Goal: Task Accomplishment & Management: Manage account settings

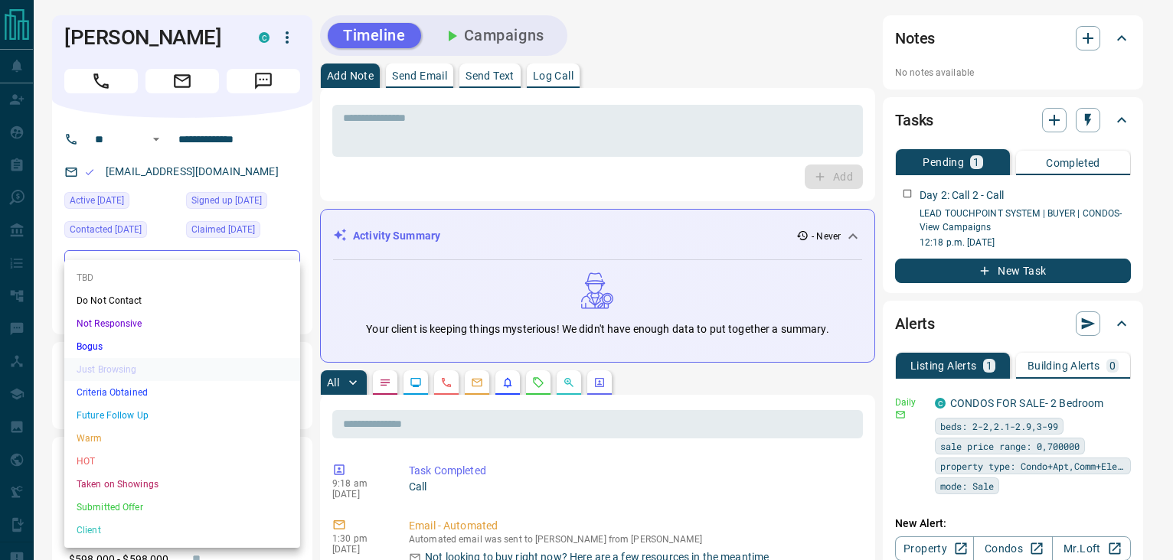
click at [107, 325] on li "Not Responsive" at bounding box center [182, 323] width 236 height 23
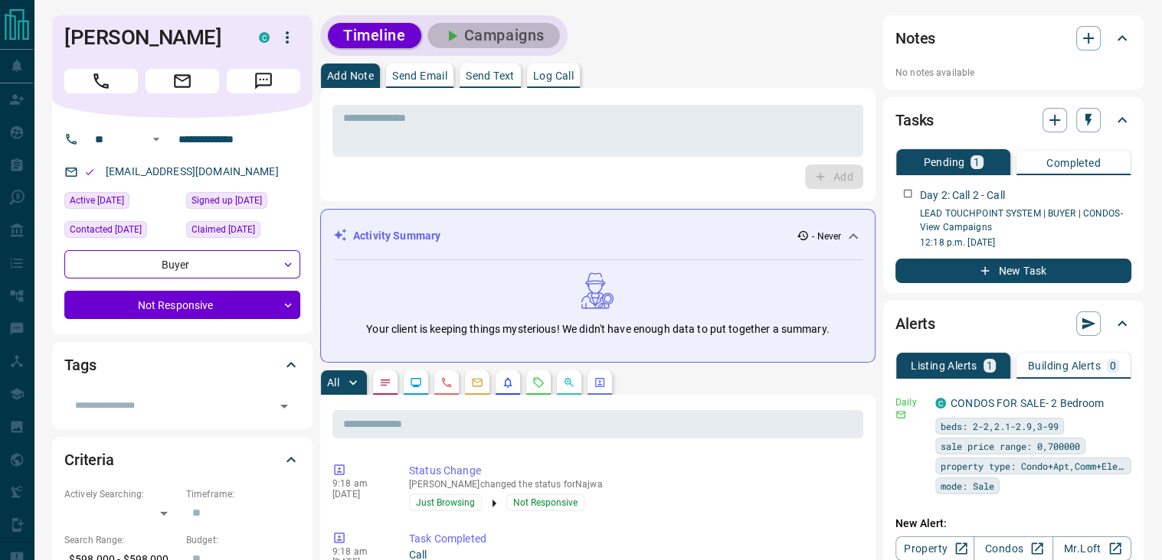
click at [518, 38] on button "Campaigns" at bounding box center [493, 35] width 132 height 25
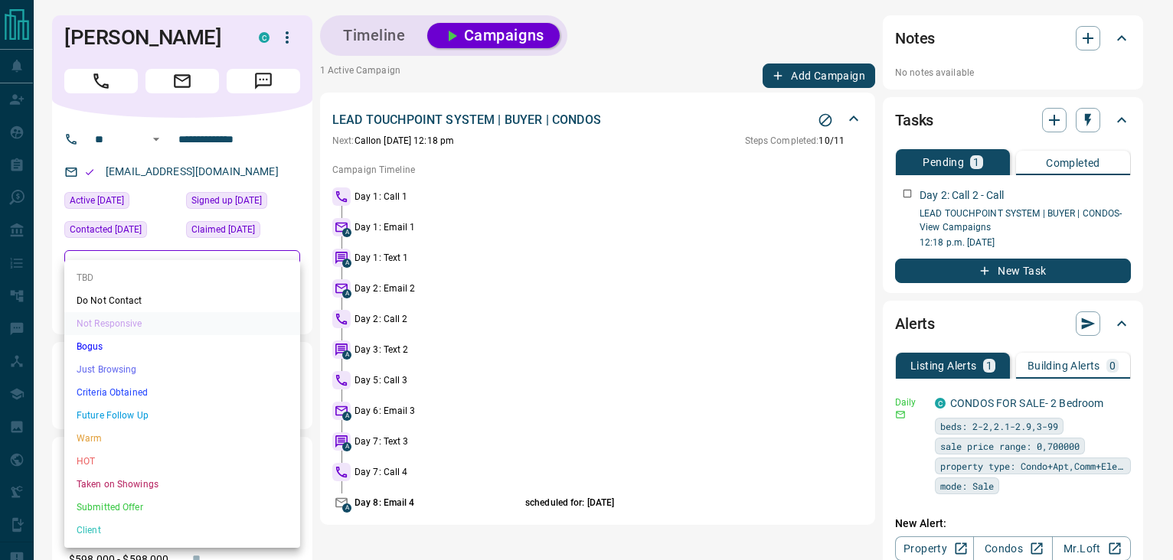
click at [110, 364] on li "Just Browsing" at bounding box center [182, 369] width 236 height 23
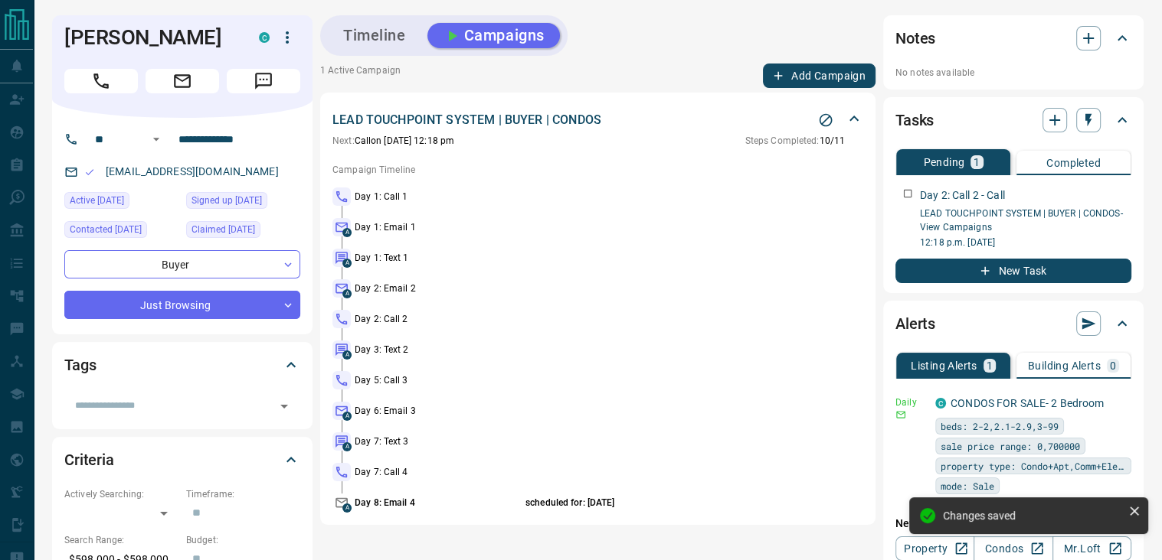
type input "*"
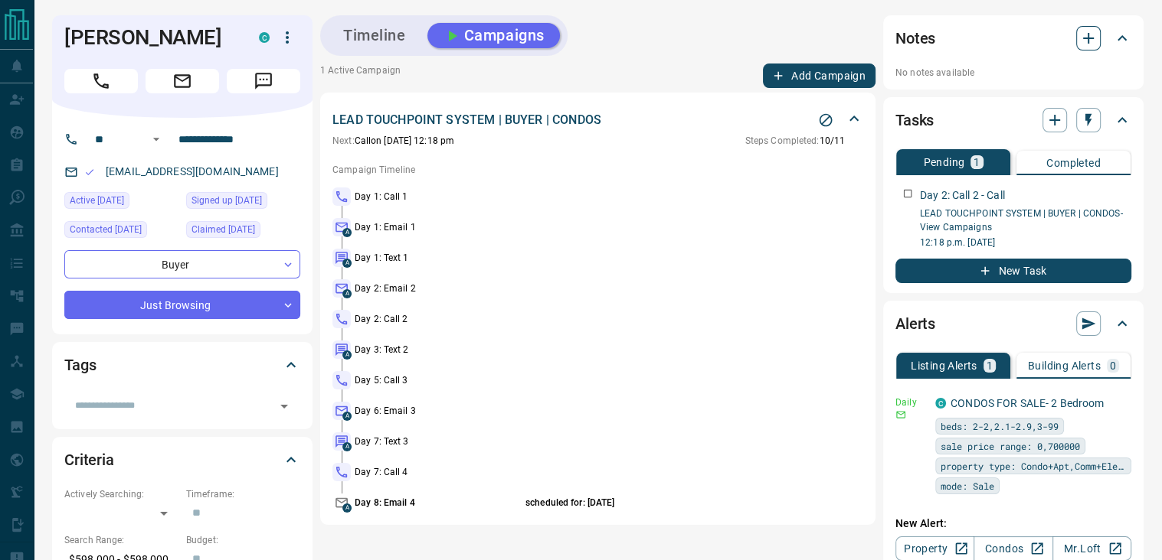
click at [1099, 38] on button "button" at bounding box center [1088, 38] width 25 height 25
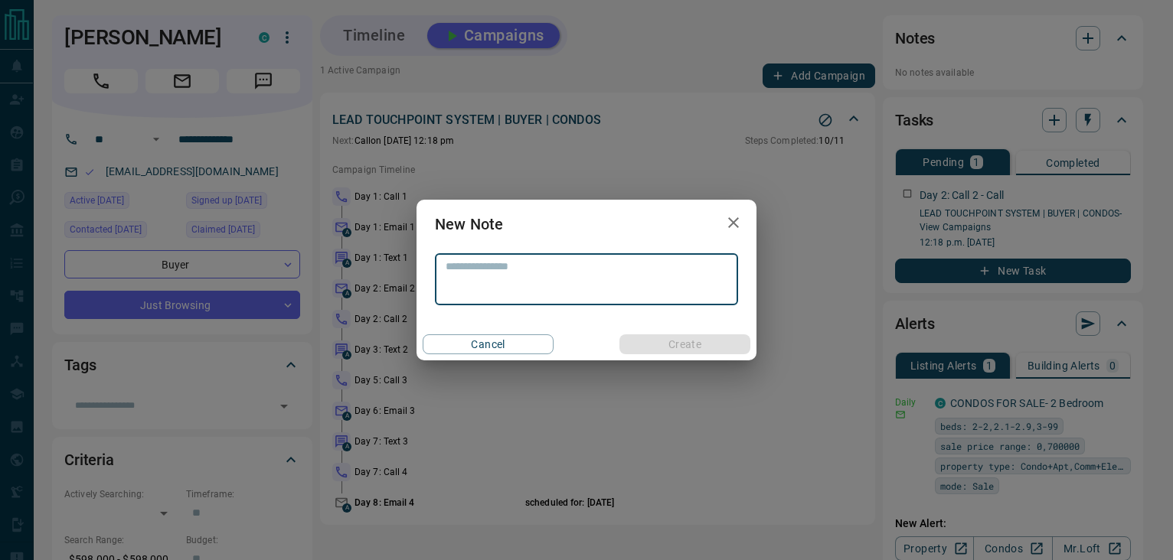
click at [509, 282] on textarea at bounding box center [587, 279] width 282 height 39
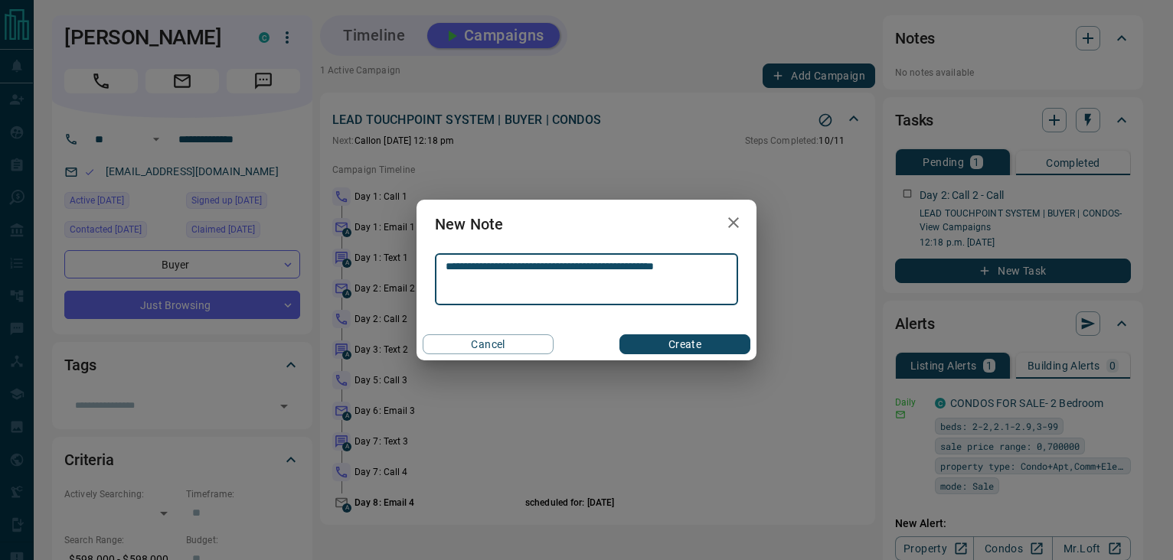
type textarea "**********"
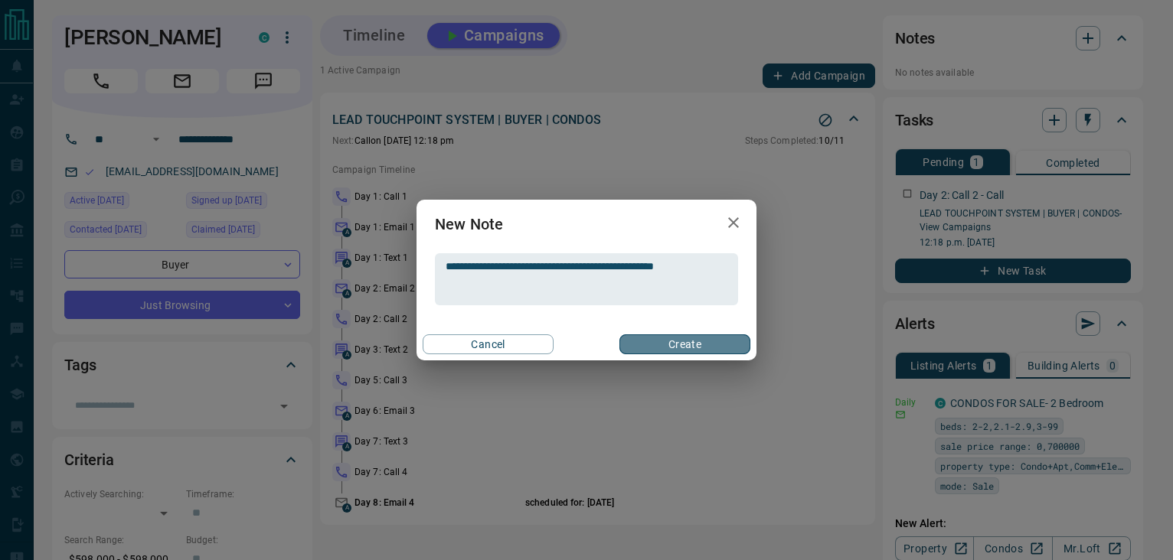
click at [680, 342] on button "Create" at bounding box center [684, 345] width 131 height 20
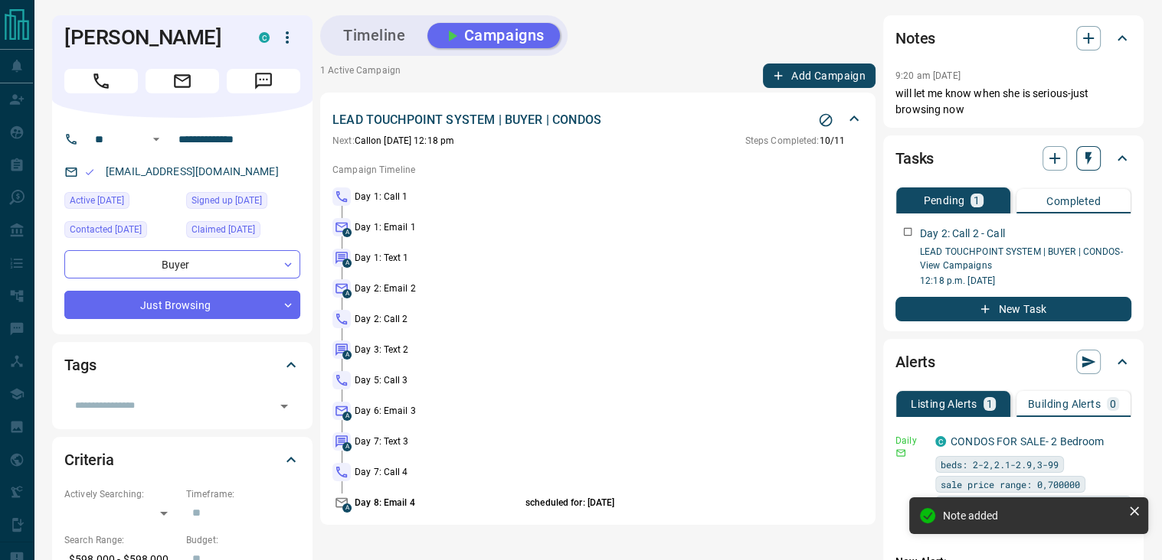
click at [1086, 158] on icon "button" at bounding box center [1088, 158] width 6 height 13
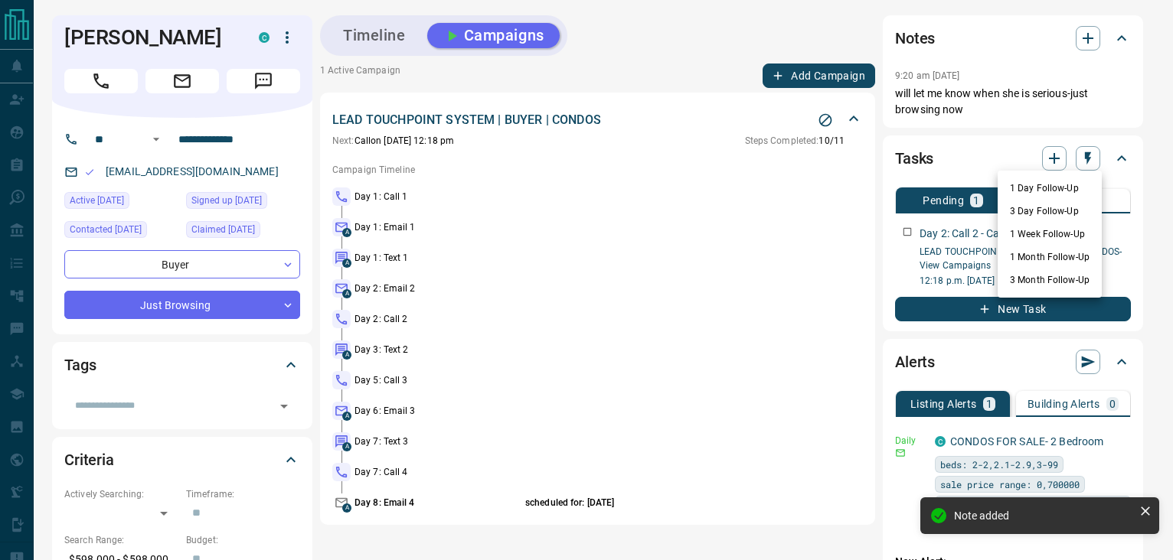
click at [1026, 277] on li "3 Month Follow-Up" at bounding box center [1050, 280] width 104 height 23
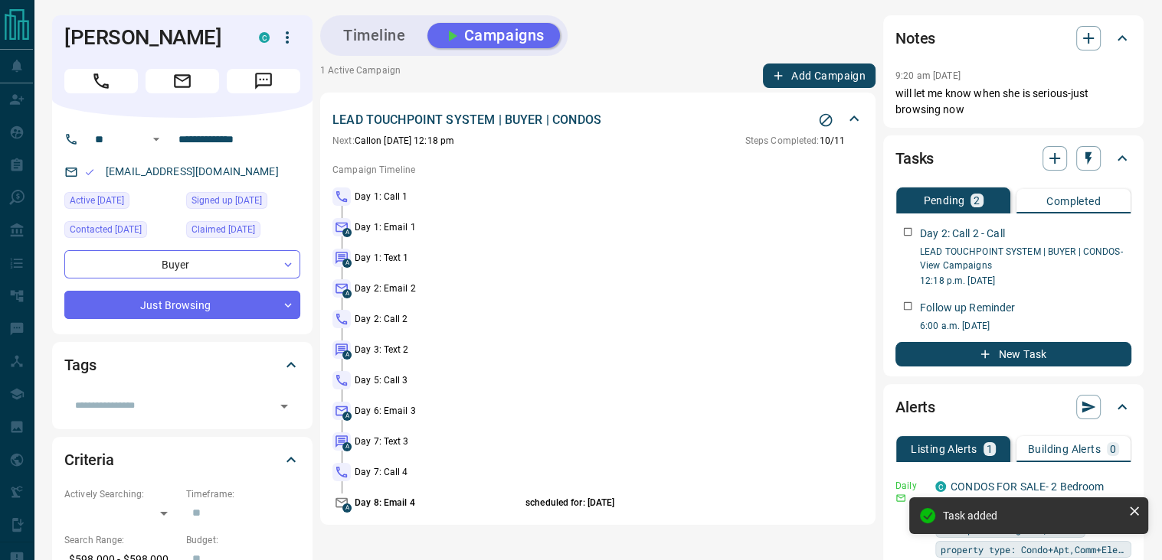
click at [502, 35] on button "Campaigns" at bounding box center [493, 35] width 132 height 25
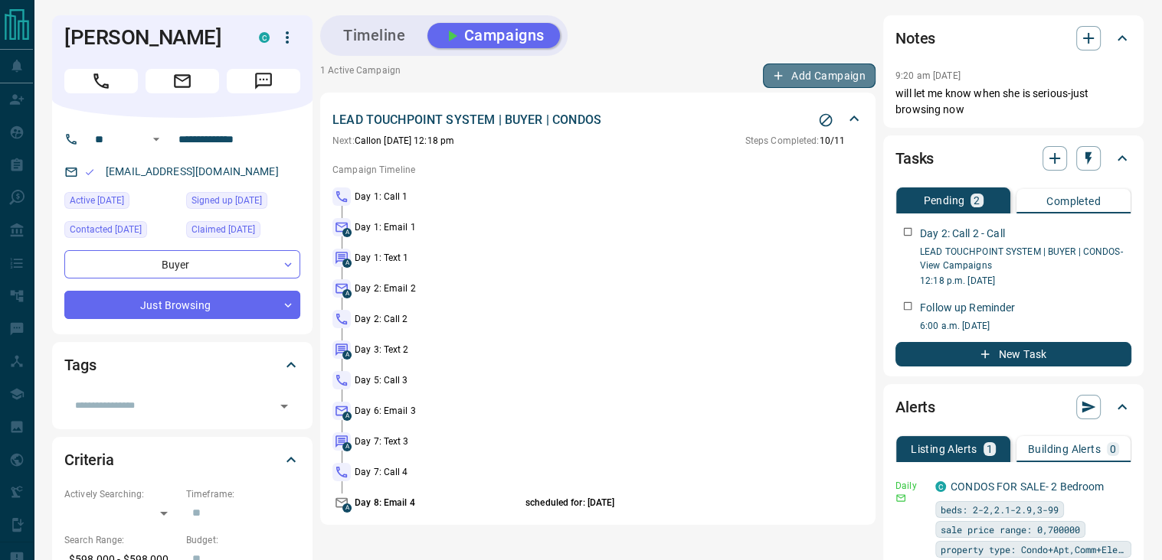
click at [793, 68] on button "Add Campaign" at bounding box center [819, 76] width 113 height 25
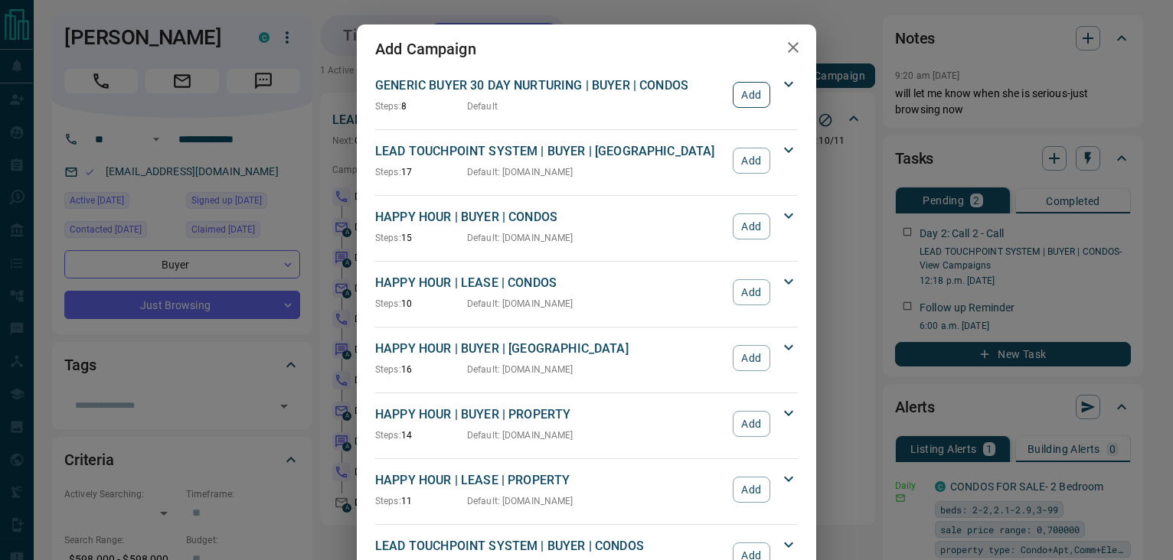
click at [741, 93] on button "Add" at bounding box center [752, 95] width 38 height 26
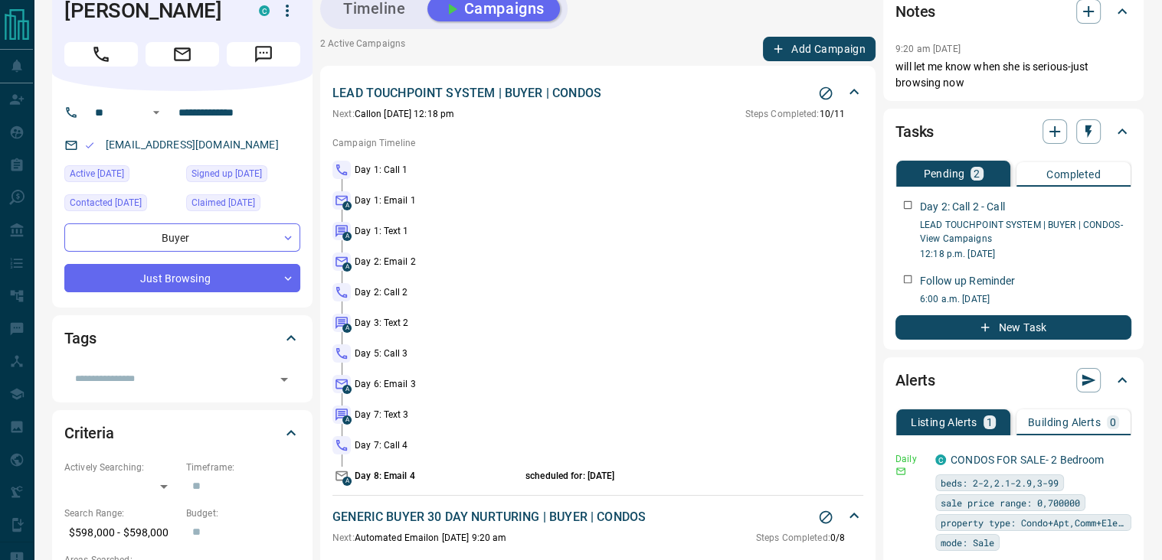
scroll to position [25, 0]
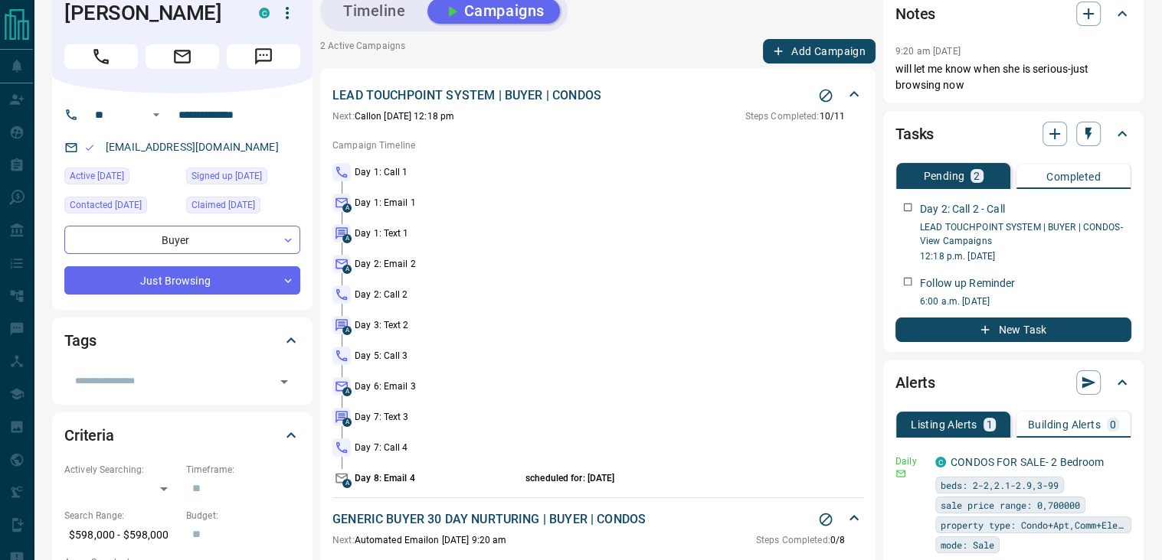
click at [858, 95] on icon at bounding box center [853, 93] width 9 height 5
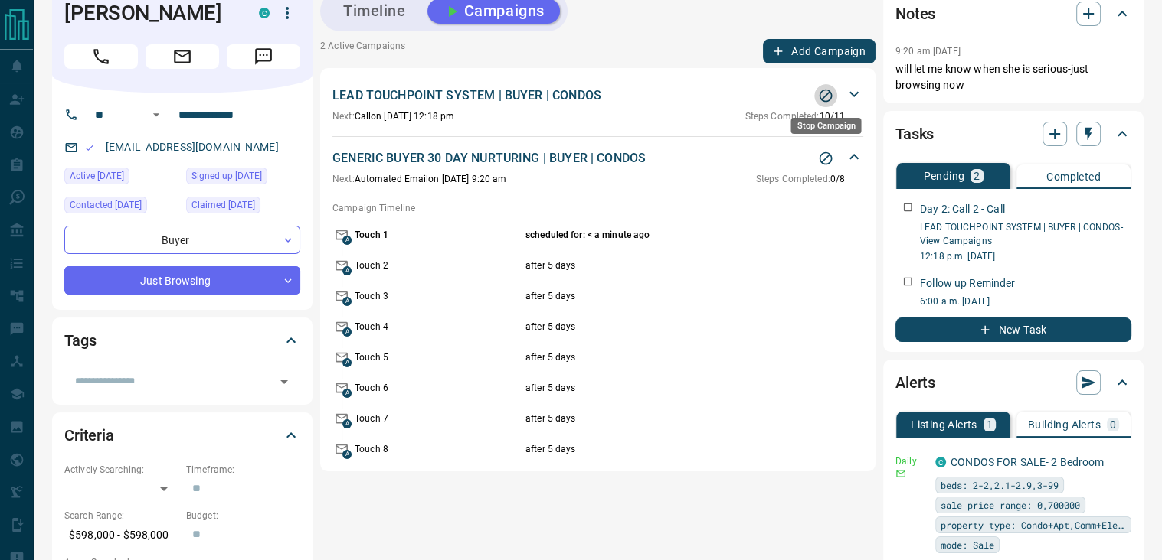
click at [824, 96] on icon "Stop Campaign" at bounding box center [825, 96] width 13 height 13
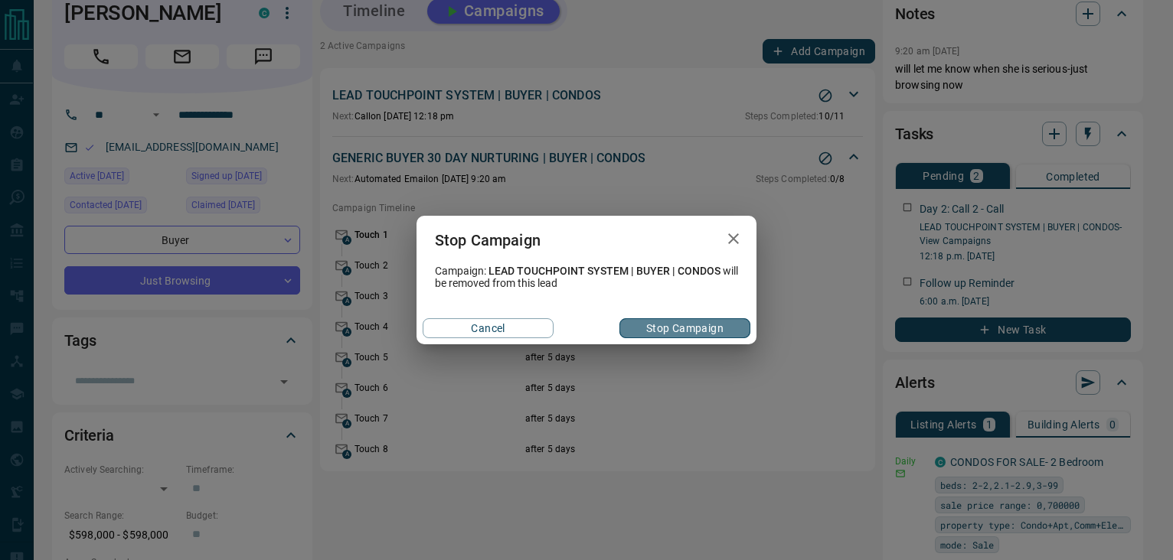
click at [674, 326] on button "Stop Campaign" at bounding box center [684, 329] width 131 height 20
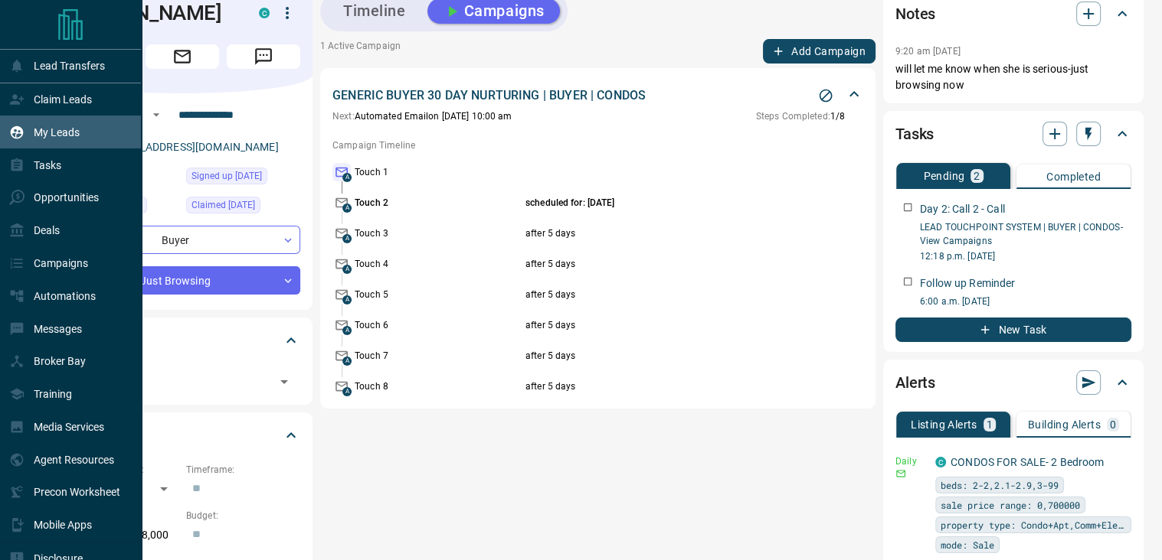
click at [47, 134] on p "My Leads" at bounding box center [57, 132] width 46 height 12
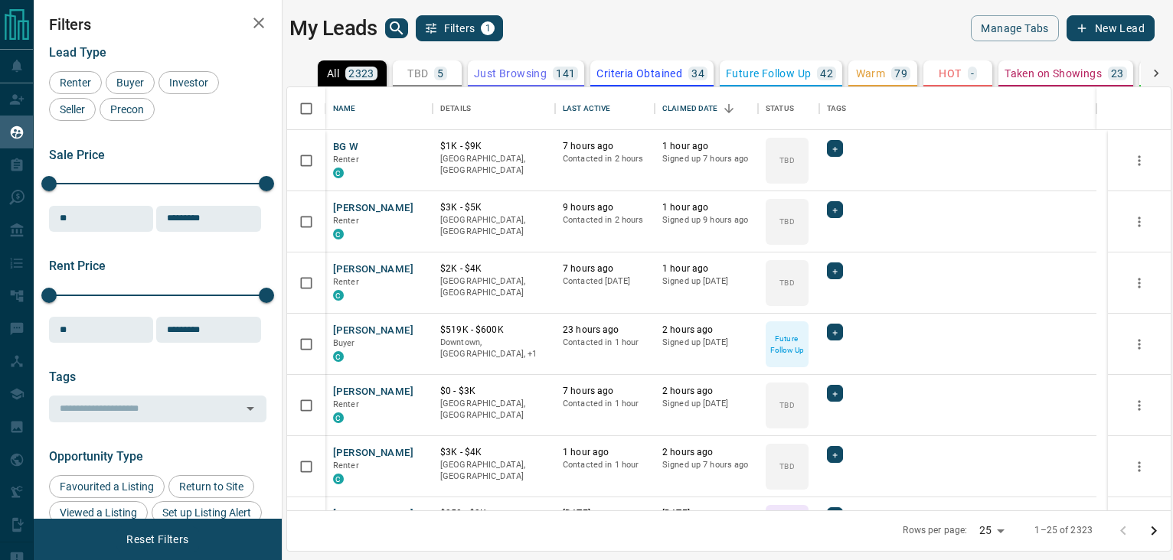
scroll to position [412, 872]
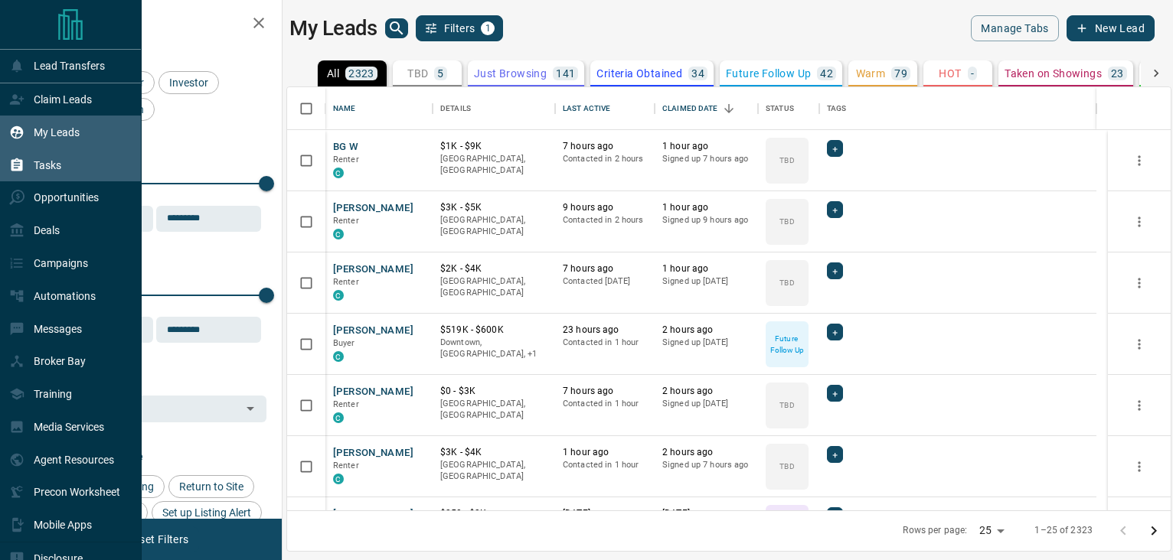
click at [47, 162] on p "Tasks" at bounding box center [48, 165] width 28 height 12
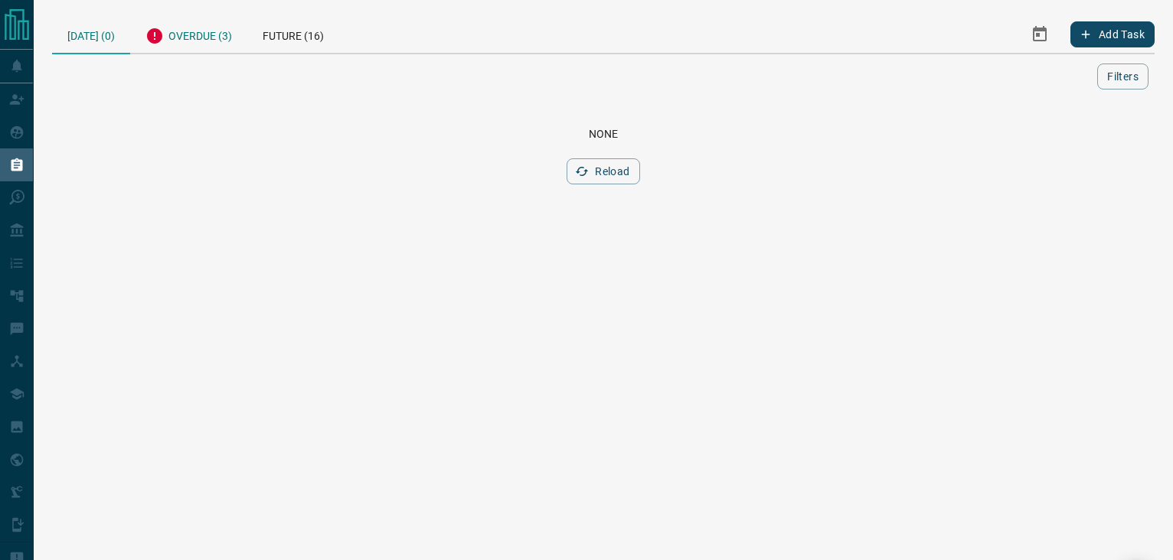
click at [191, 28] on div "Overdue (3)" at bounding box center [188, 34] width 117 height 38
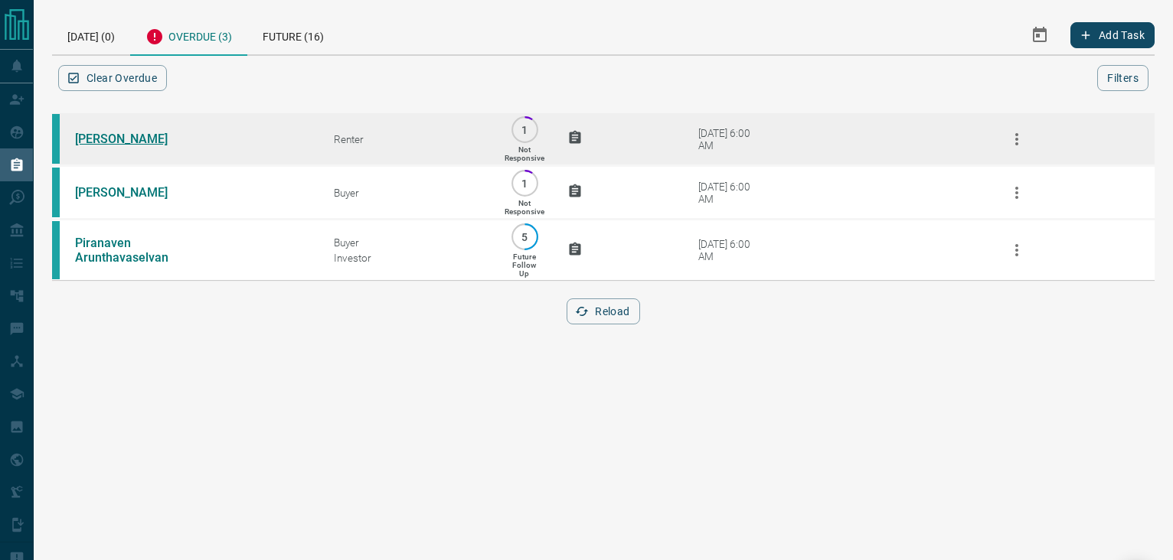
click at [127, 139] on link "[PERSON_NAME]" at bounding box center [132, 139] width 115 height 15
